Goal: Task Accomplishment & Management: Complete application form

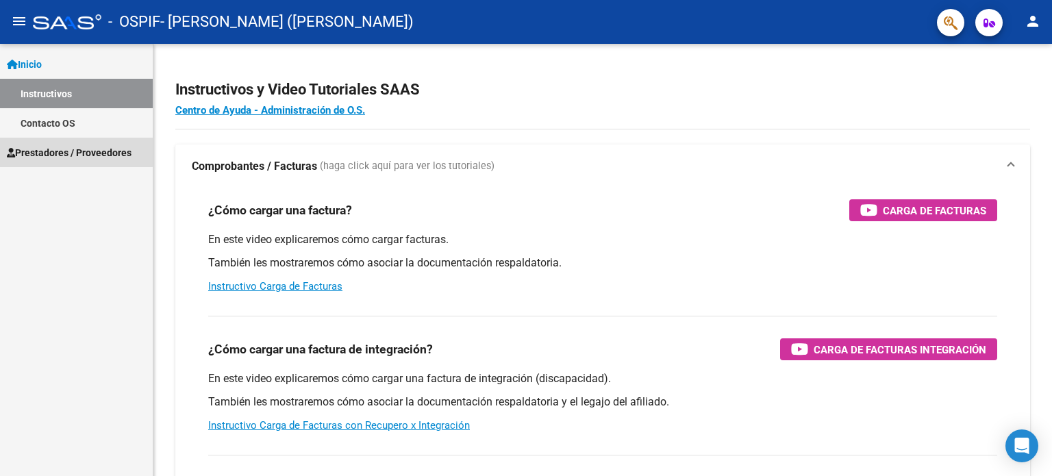
click at [66, 151] on span "Prestadores / Proveedores" at bounding box center [69, 152] width 125 height 15
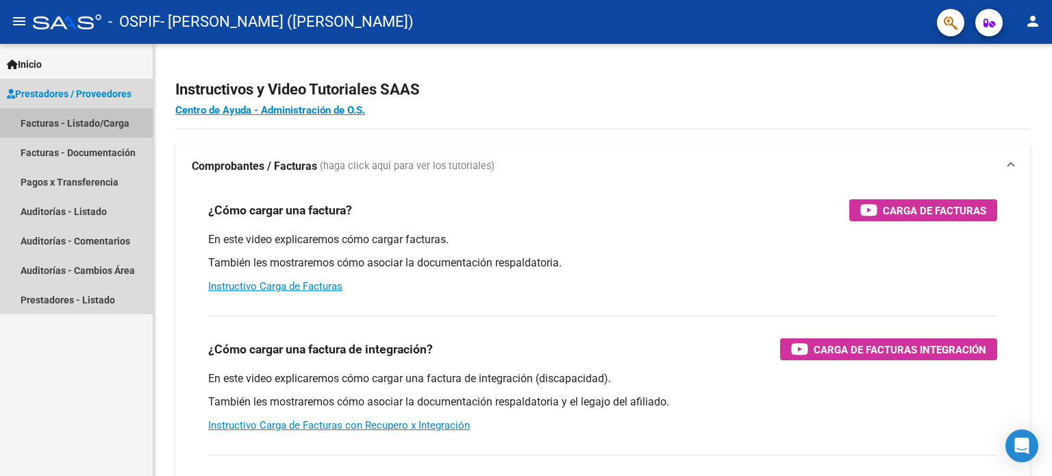
click at [78, 123] on link "Facturas - Listado/Carga" at bounding box center [76, 122] width 153 height 29
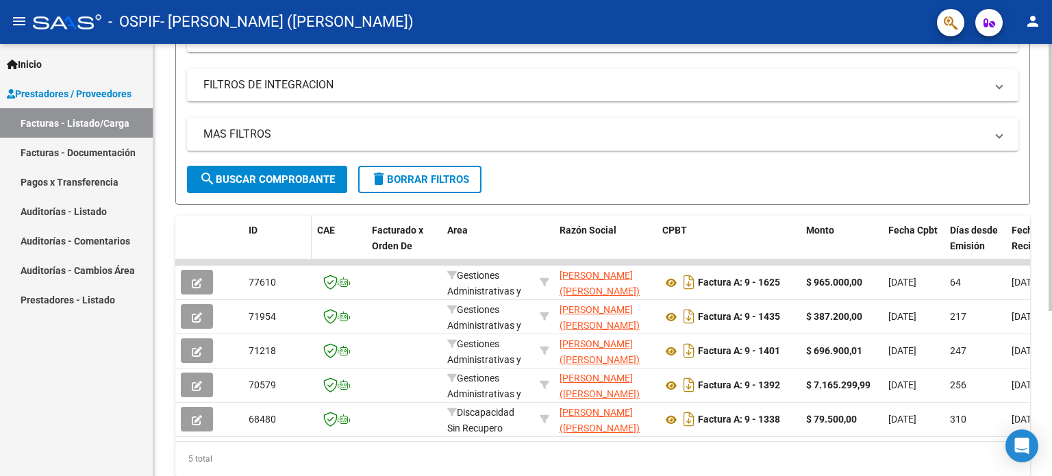
scroll to position [214, 0]
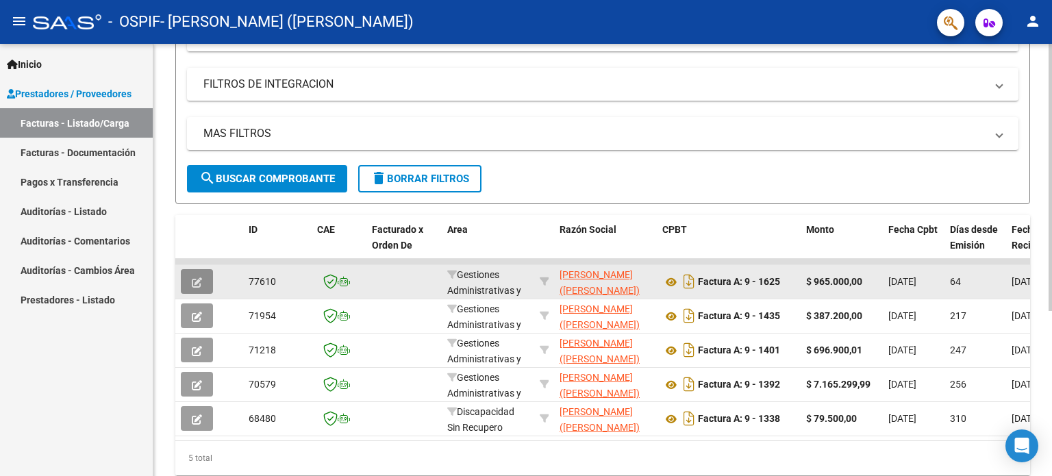
click at [203, 284] on button "button" at bounding box center [197, 281] width 32 height 25
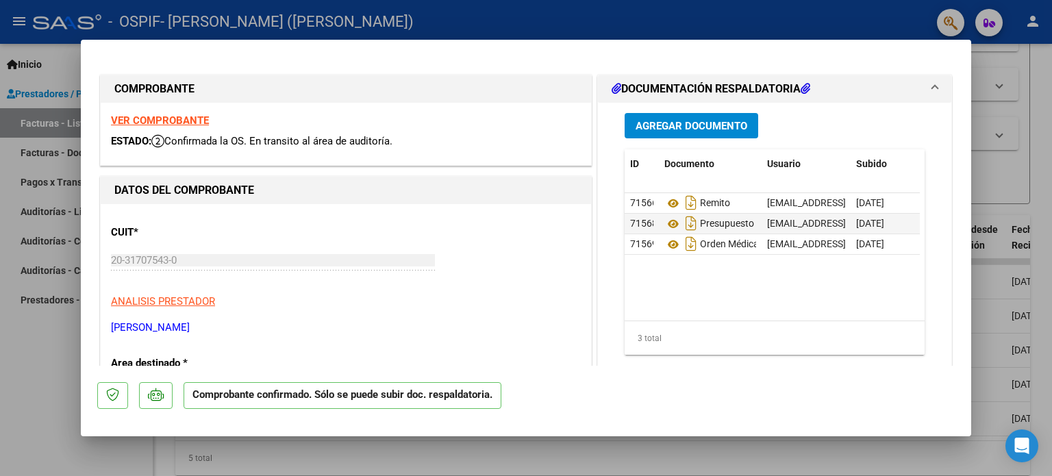
click at [43, 62] on div at bounding box center [526, 238] width 1052 height 476
type input "$ 0,00"
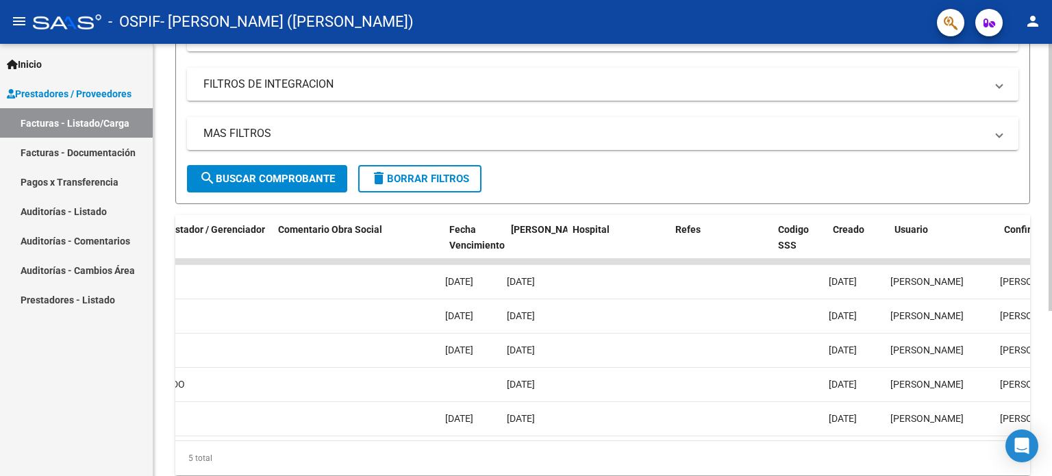
scroll to position [0, 2256]
